Goal: Task Accomplishment & Management: Use online tool/utility

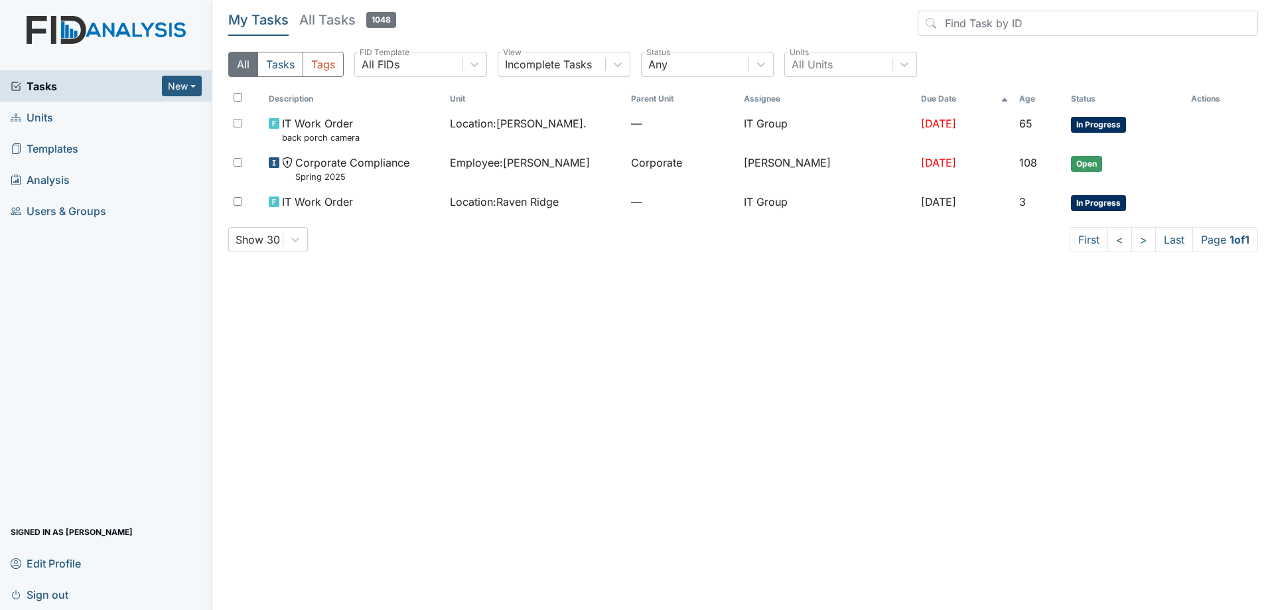
click at [350, 25] on h5 "All Tasks 1048" at bounding box center [347, 20] width 97 height 19
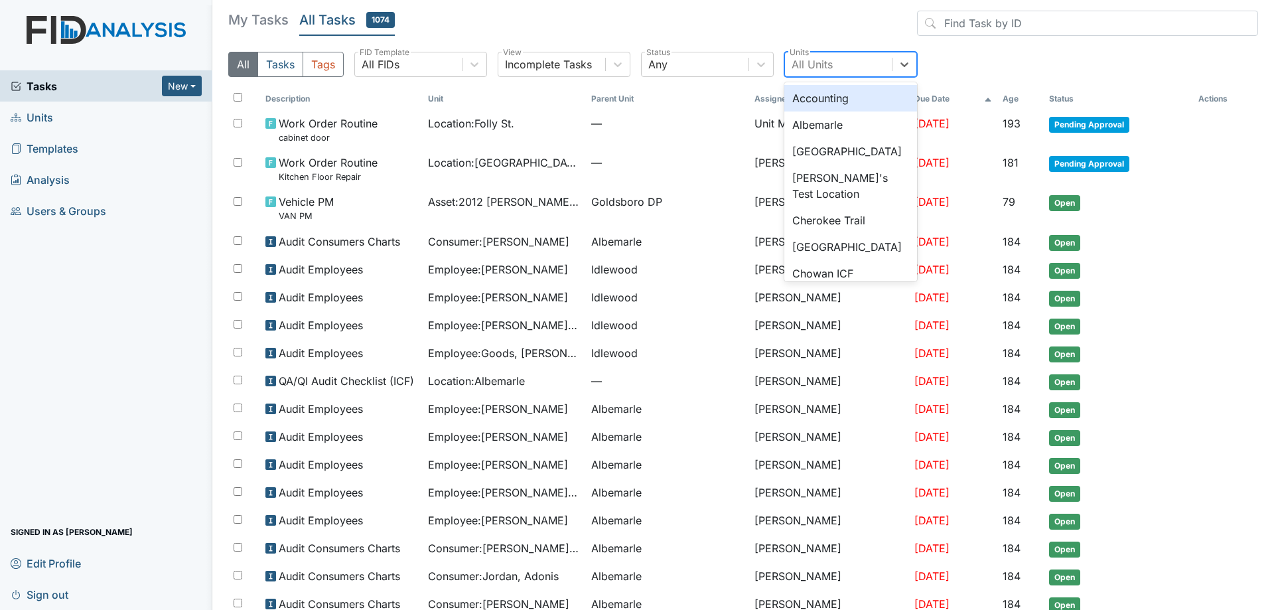
click at [806, 62] on div "All Units" at bounding box center [812, 64] width 41 height 16
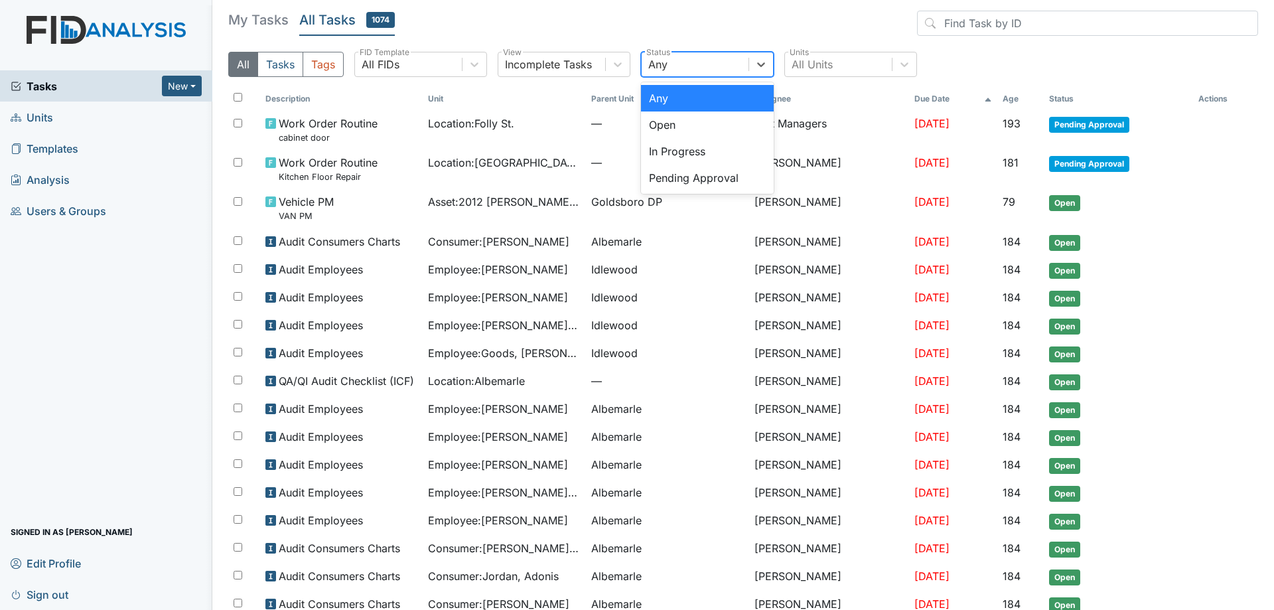
click at [708, 66] on div "Any" at bounding box center [695, 64] width 107 height 24
click at [691, 182] on div "Pending Approval" at bounding box center [707, 178] width 133 height 27
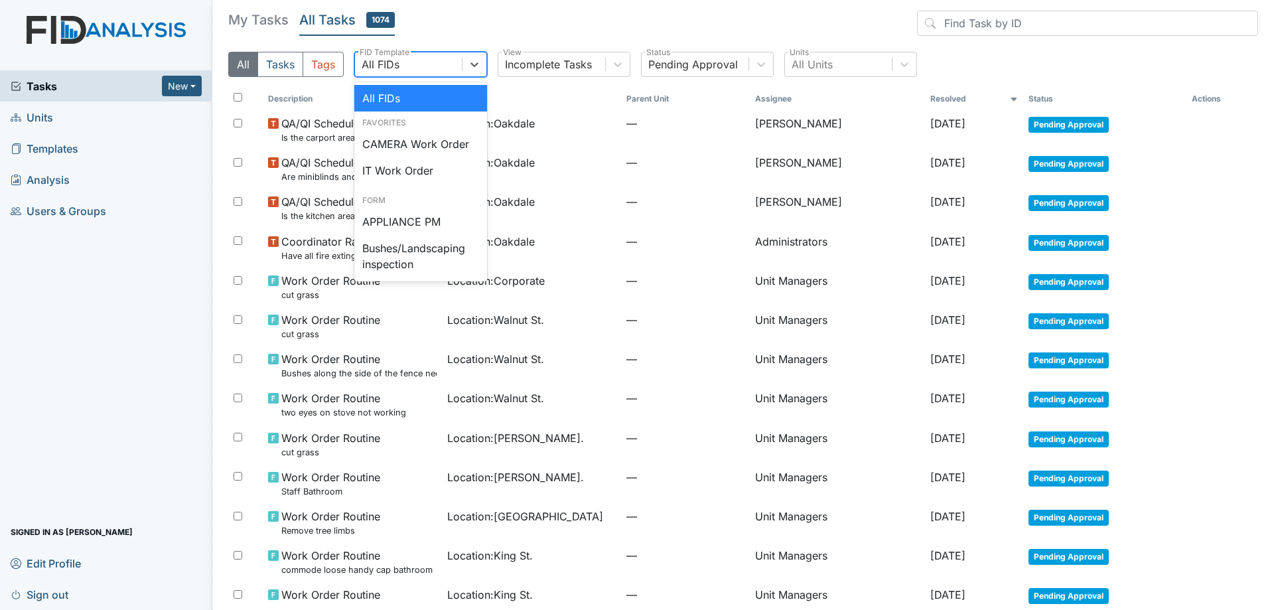
click at [423, 52] on div "All FIDs" at bounding box center [408, 64] width 107 height 24
click at [428, 168] on div "IT Work Order" at bounding box center [420, 170] width 133 height 27
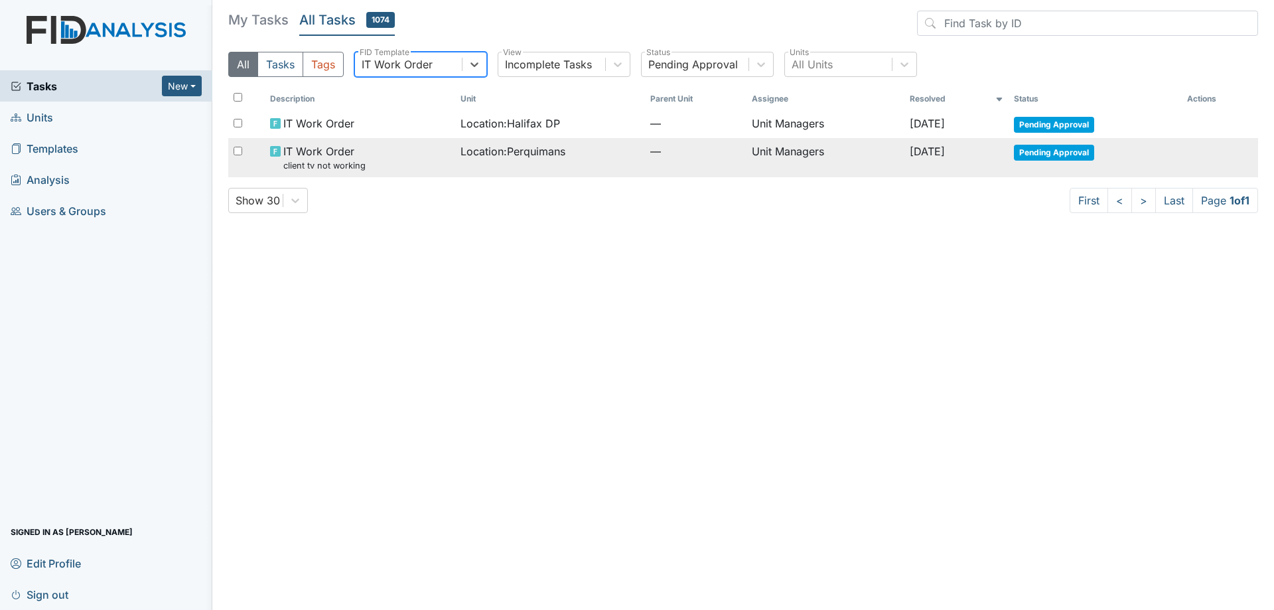
click at [461, 156] on span "Location : Perquimans" at bounding box center [513, 151] width 105 height 16
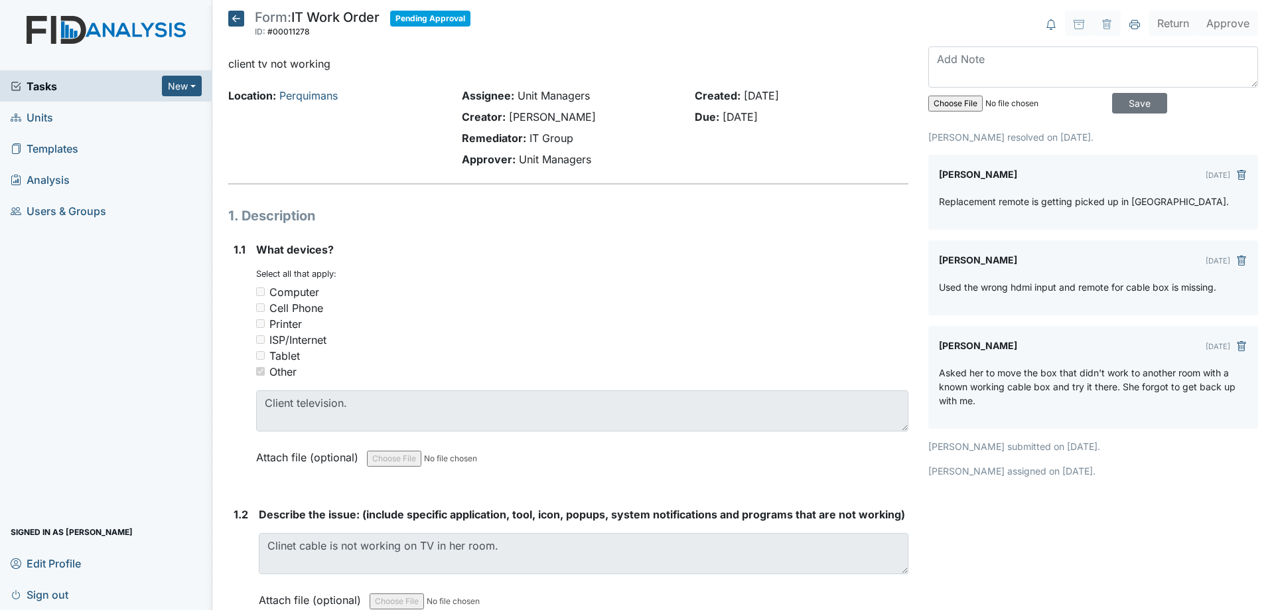
click at [234, 18] on icon at bounding box center [236, 19] width 16 height 16
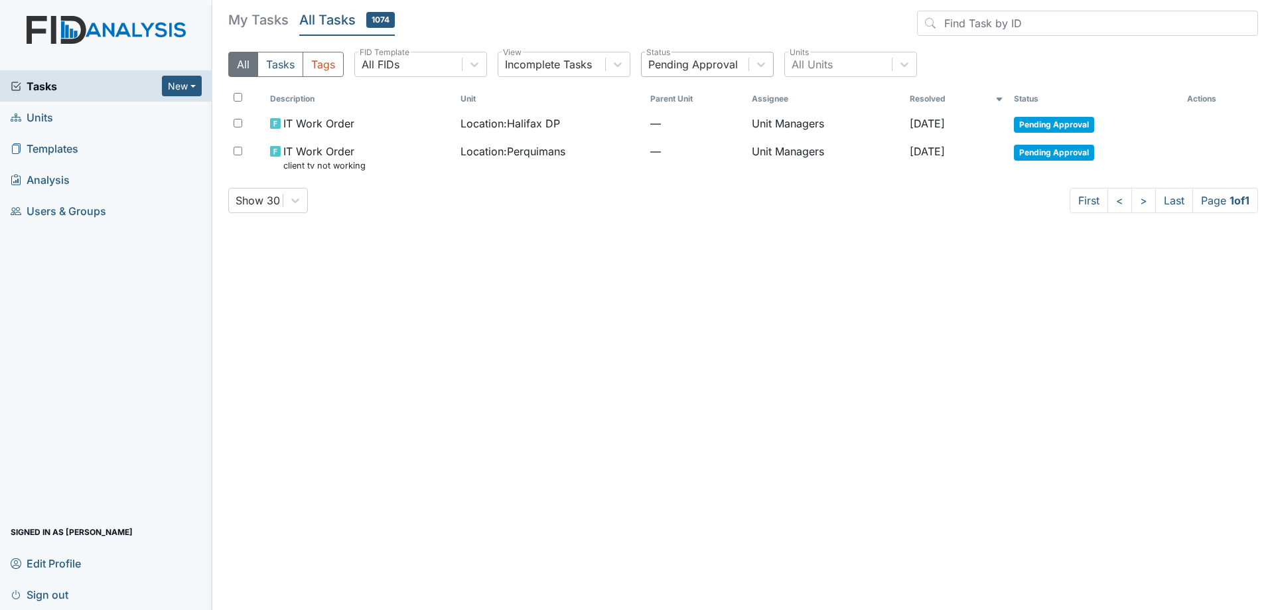
click at [704, 72] on div "Pending Approval" at bounding box center [695, 64] width 107 height 24
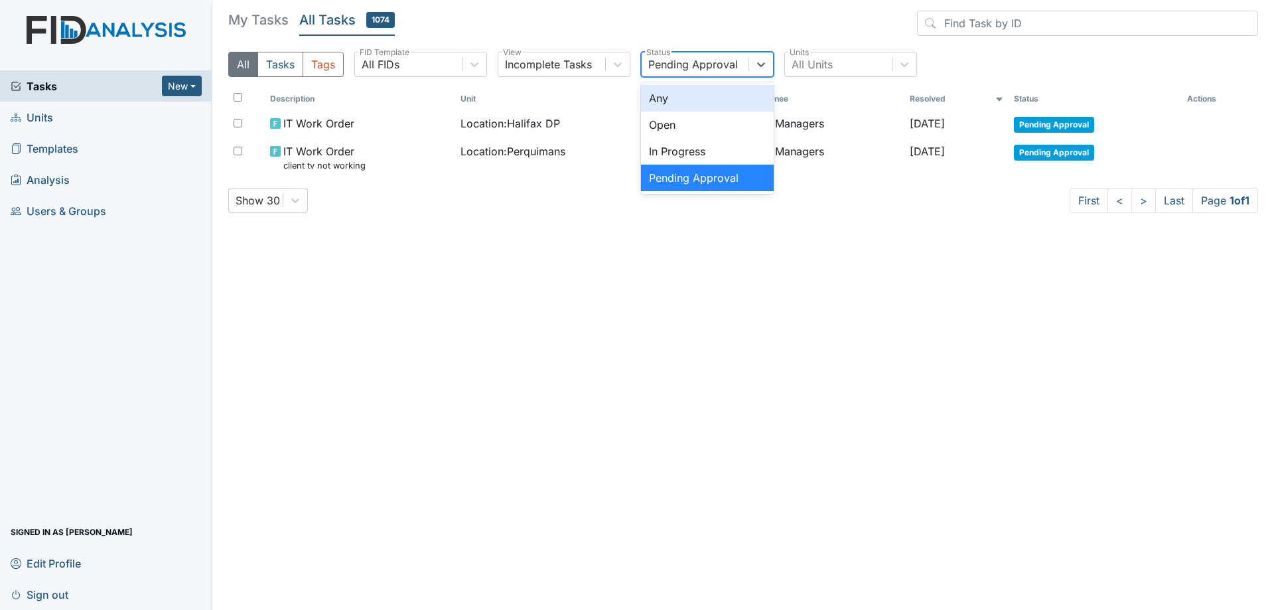
click at [698, 100] on div "Any" at bounding box center [707, 98] width 133 height 27
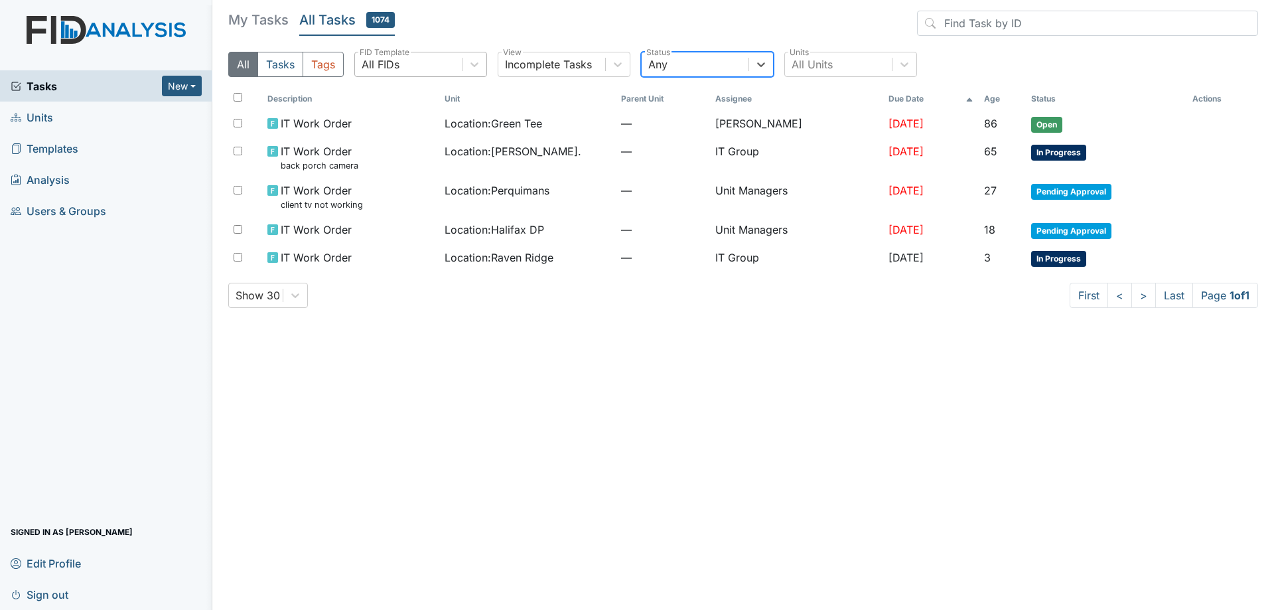
click at [455, 60] on div "All FIDs" at bounding box center [408, 64] width 107 height 24
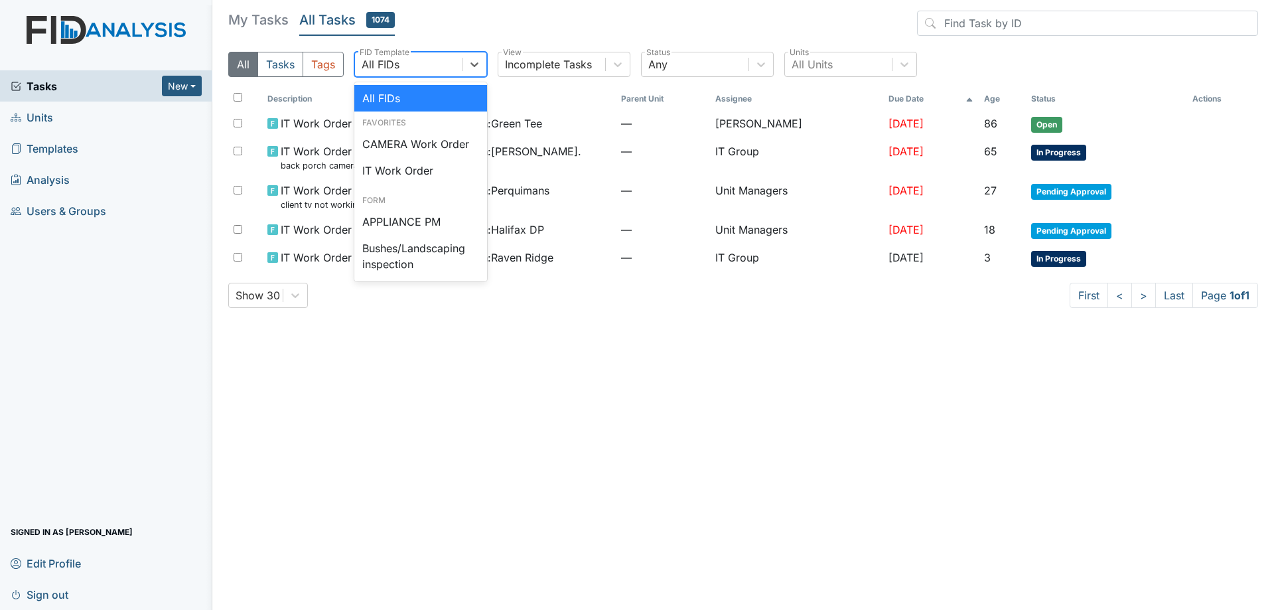
click at [436, 98] on div "All FIDs" at bounding box center [420, 98] width 133 height 27
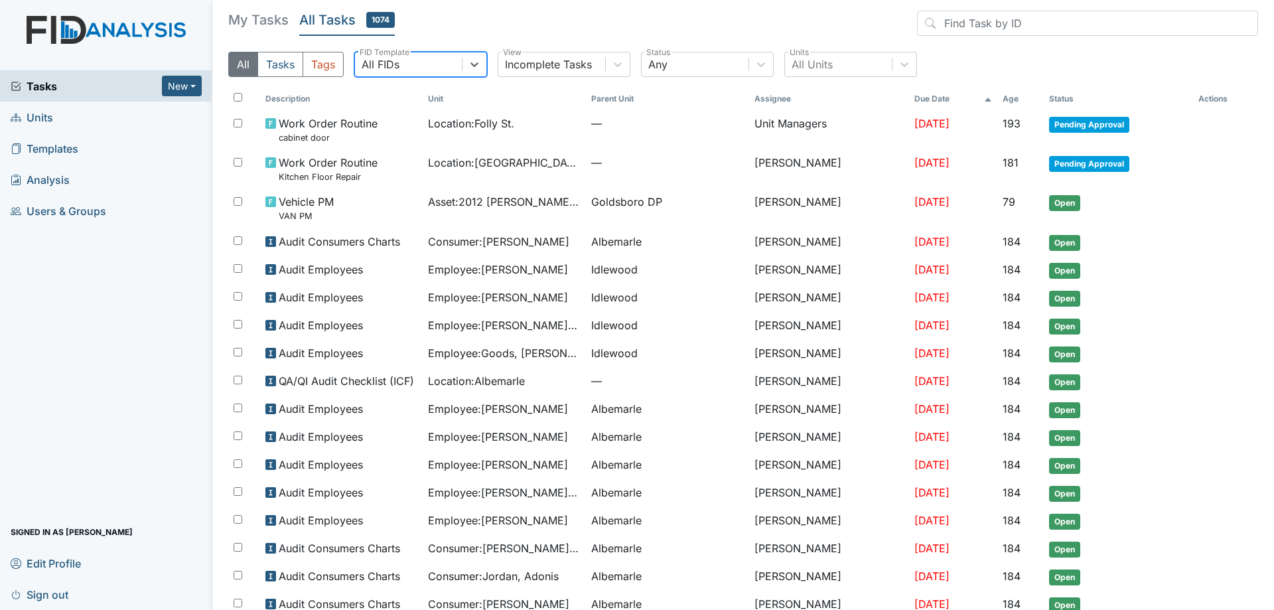
click at [251, 15] on h5 "My Tasks" at bounding box center [258, 20] width 60 height 19
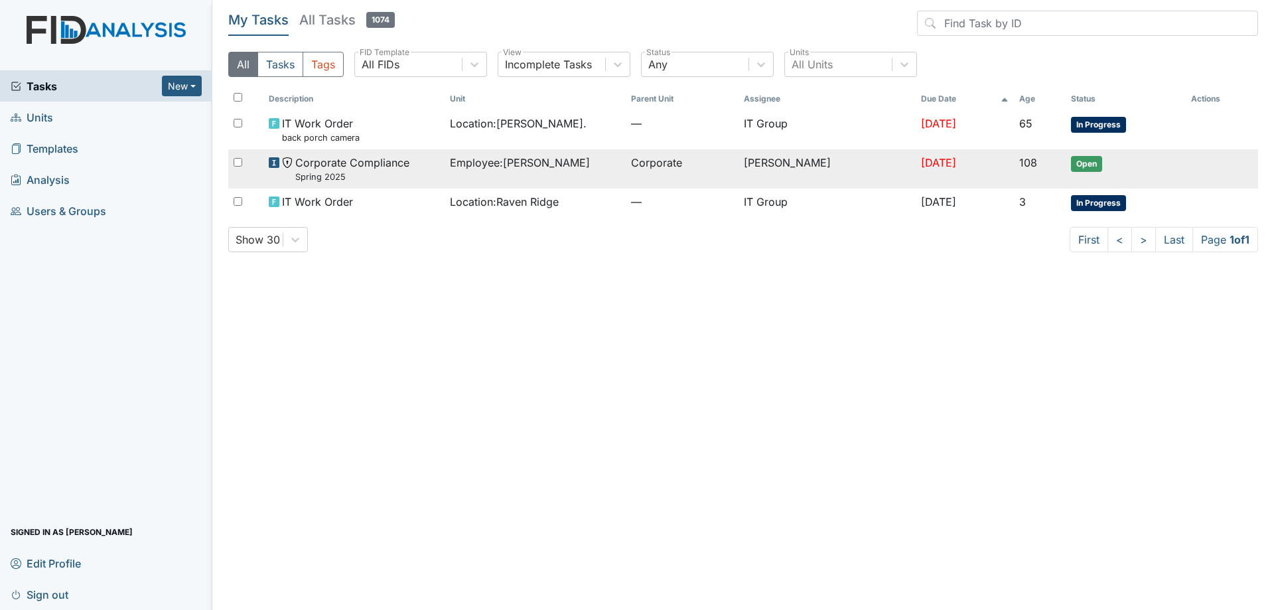
click at [772, 164] on td "[PERSON_NAME]" at bounding box center [828, 168] width 178 height 39
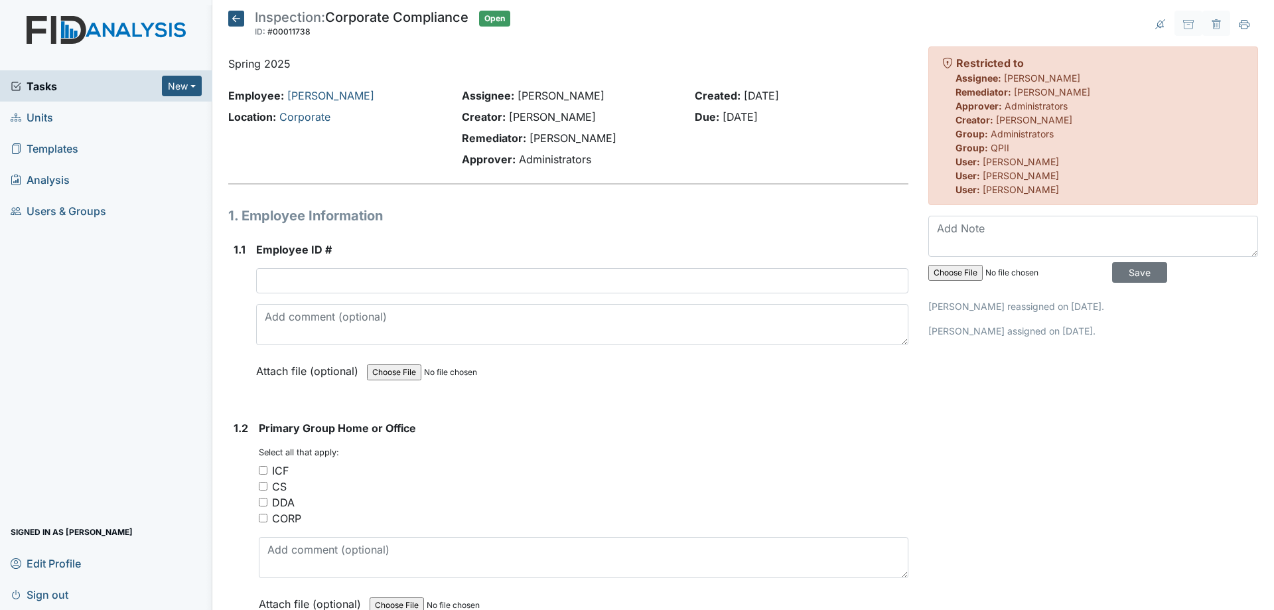
click at [232, 19] on icon at bounding box center [236, 19] width 16 height 16
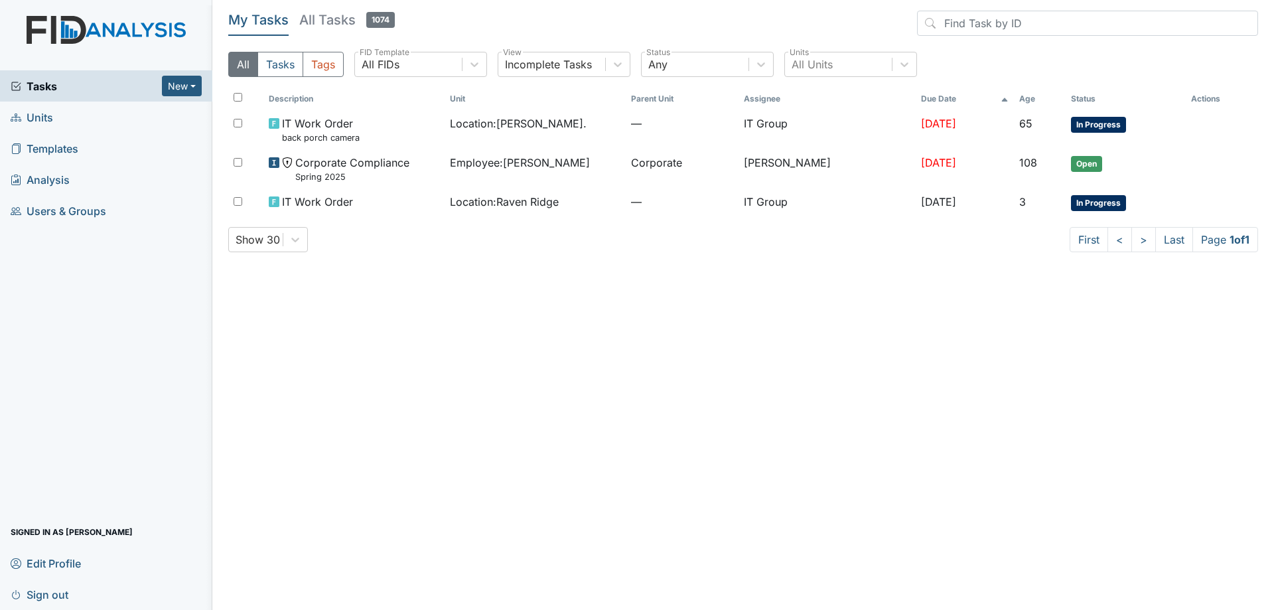
click at [567, 25] on header "My Tasks All Tasks 1074" at bounding box center [743, 26] width 1030 height 31
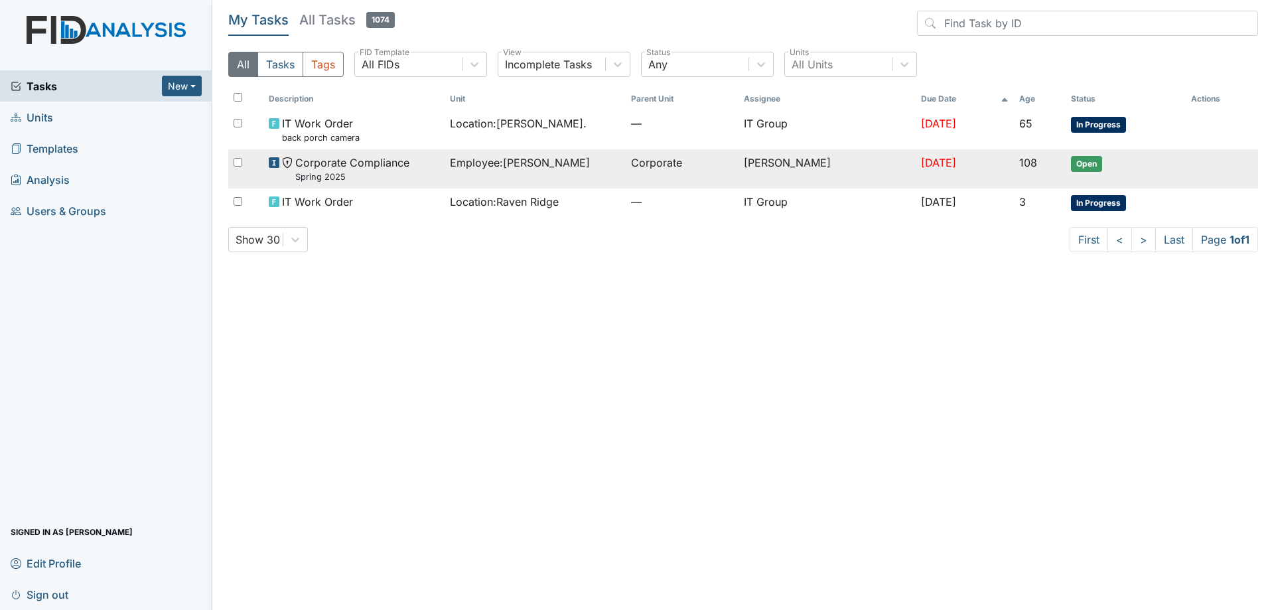
click at [498, 171] on span "Employee : [PERSON_NAME]" at bounding box center [520, 163] width 140 height 16
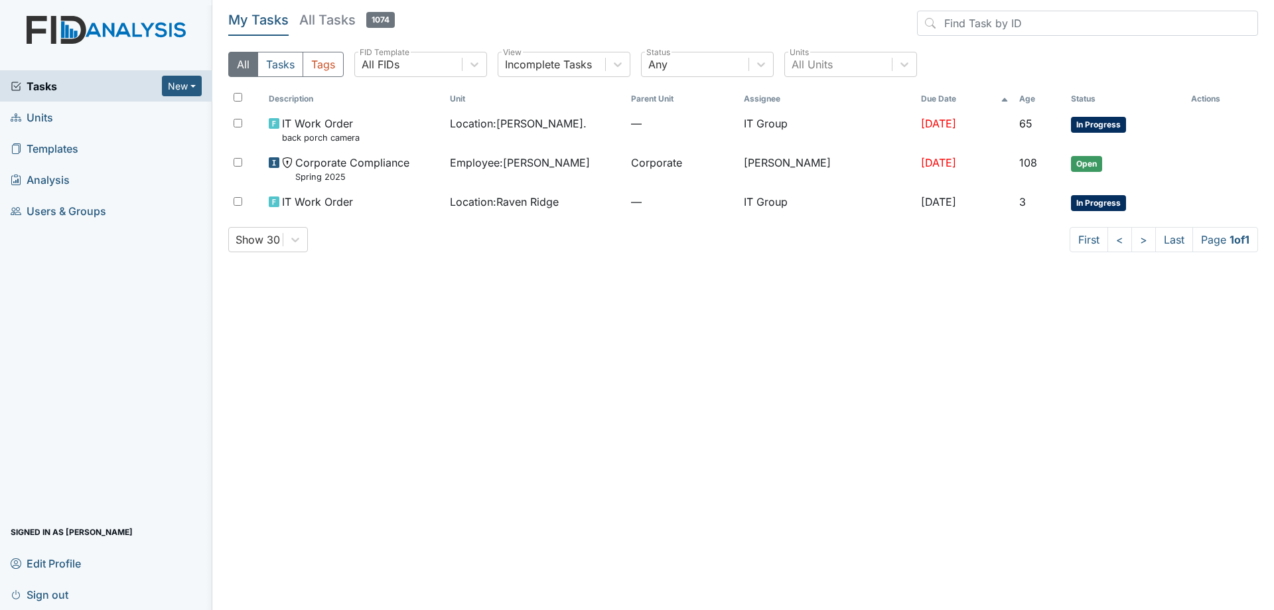
click at [697, 359] on main "My Tasks All Tasks 1074 All Tasks Tags All FIDs FID Template Incomplete Tasks V…" at bounding box center [743, 305] width 1062 height 610
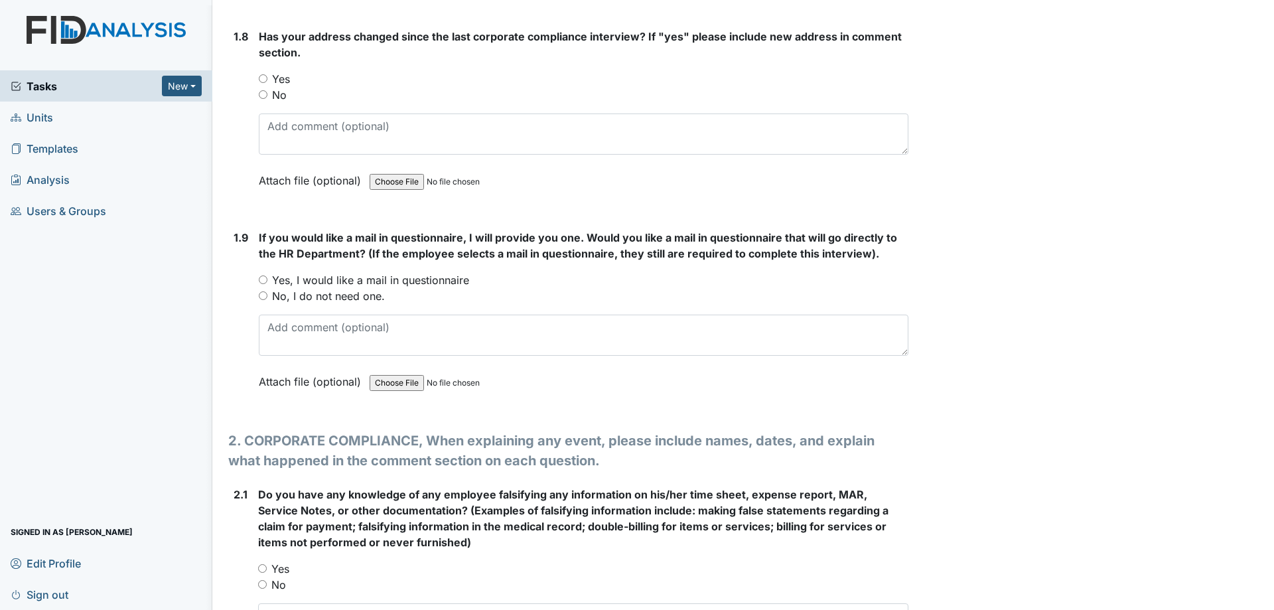
scroll to position [1593, 0]
